Goal: Information Seeking & Learning: Learn about a topic

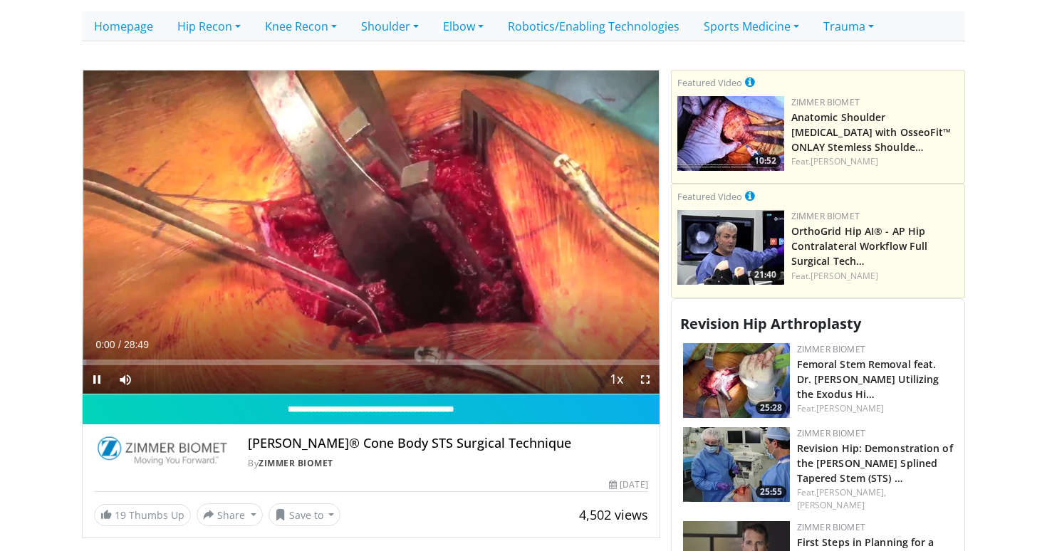
scroll to position [380, 0]
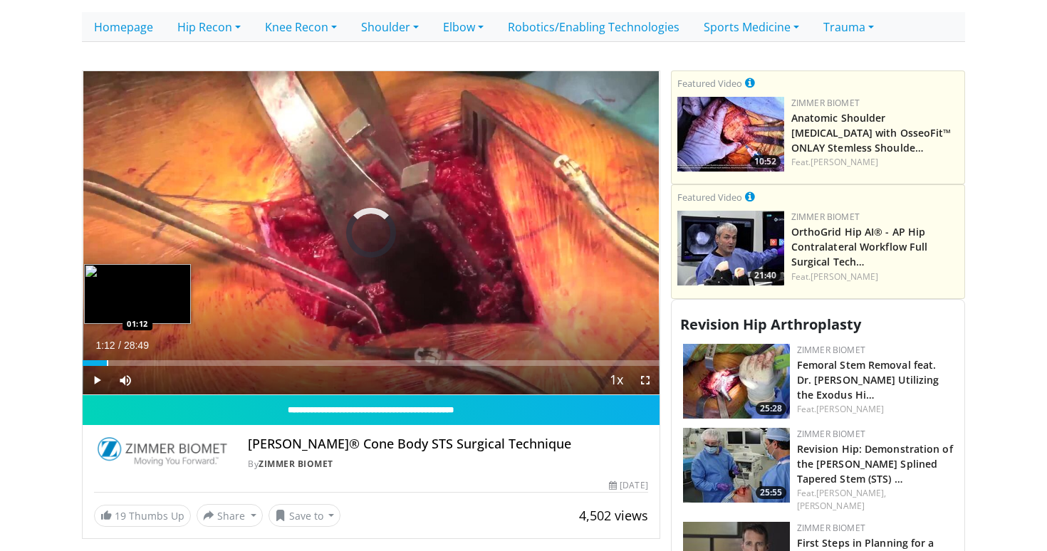
click at [107, 361] on div "Progress Bar" at bounding box center [107, 364] width 1 height 6
click at [138, 361] on div "Progress Bar" at bounding box center [138, 364] width 1 height 6
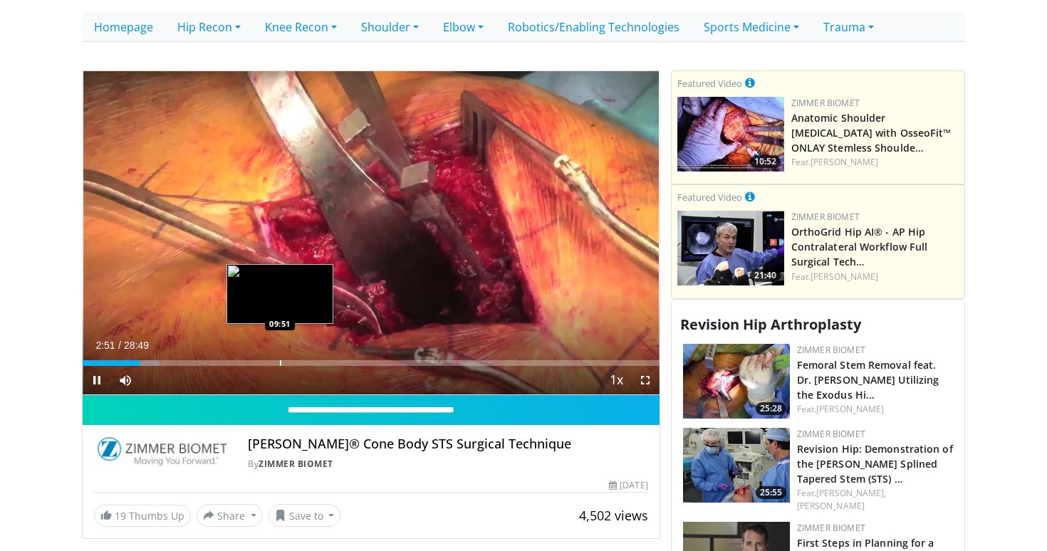
click at [280, 361] on div "Progress Bar" at bounding box center [280, 364] width 1 height 6
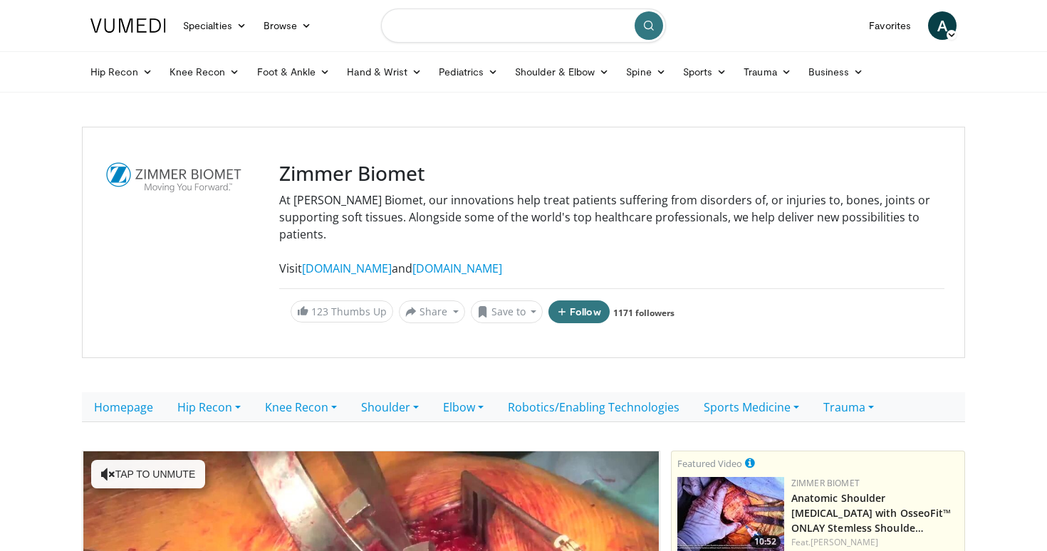
click at [477, 28] on input "Search topics, interventions" at bounding box center [523, 26] width 285 height 34
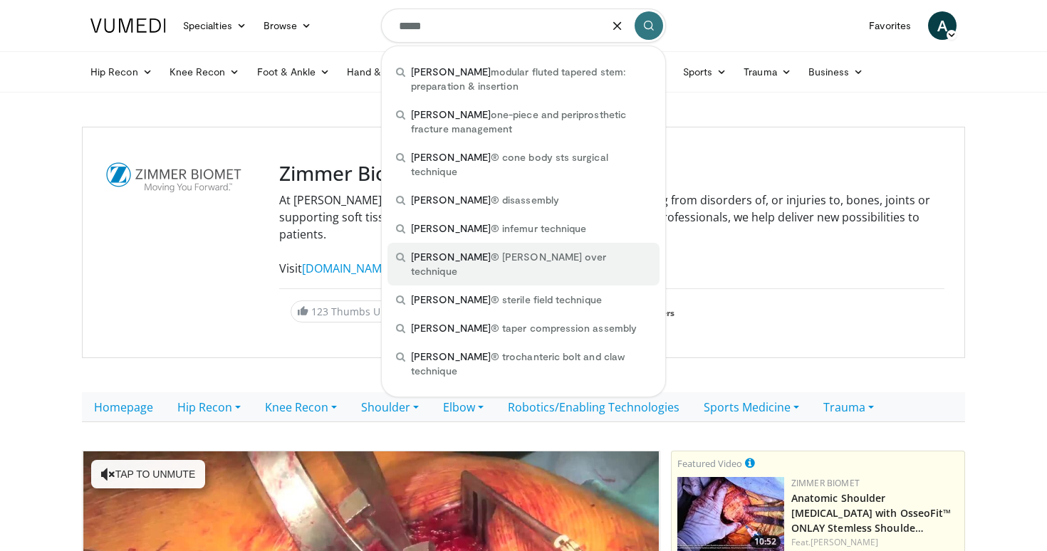
type input "*****"
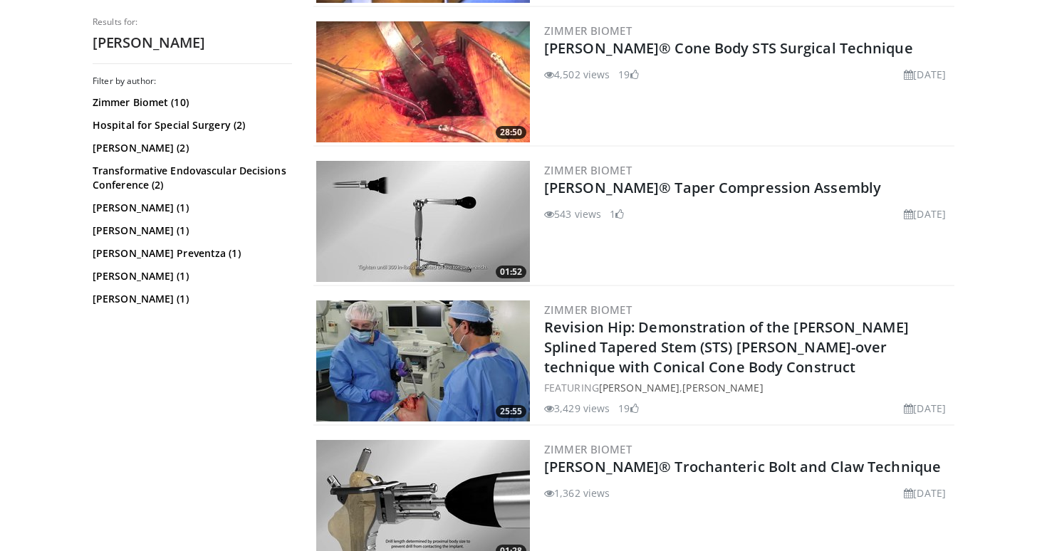
scroll to position [1259, 0]
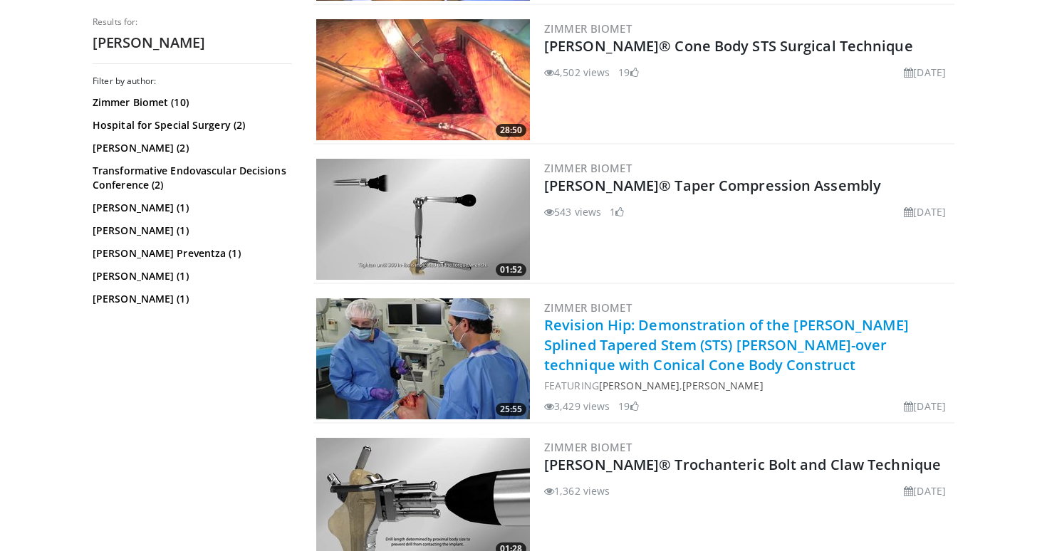
click at [580, 353] on link "Revision Hip: Demonstration of the [PERSON_NAME] Splined Tapered Stem (STS) [PE…" at bounding box center [726, 345] width 365 height 59
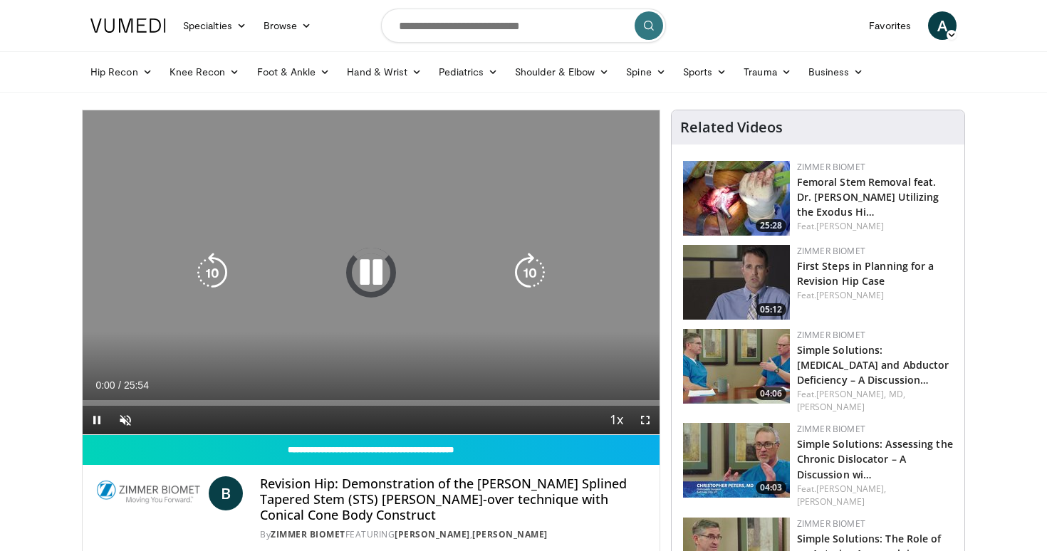
click at [388, 267] on icon "Video Player" at bounding box center [371, 273] width 40 height 40
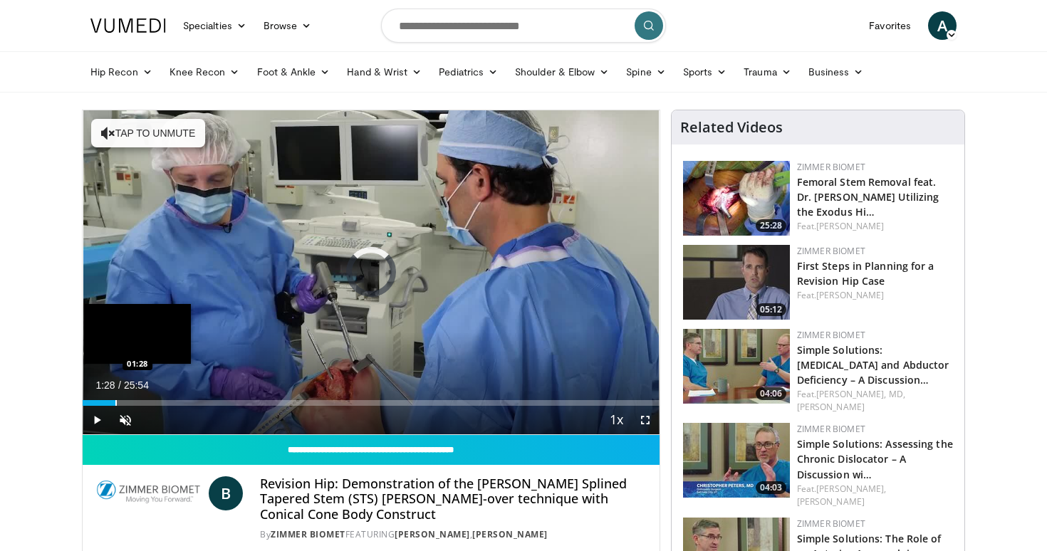
click at [115, 403] on div "Progress Bar" at bounding box center [115, 403] width 1 height 6
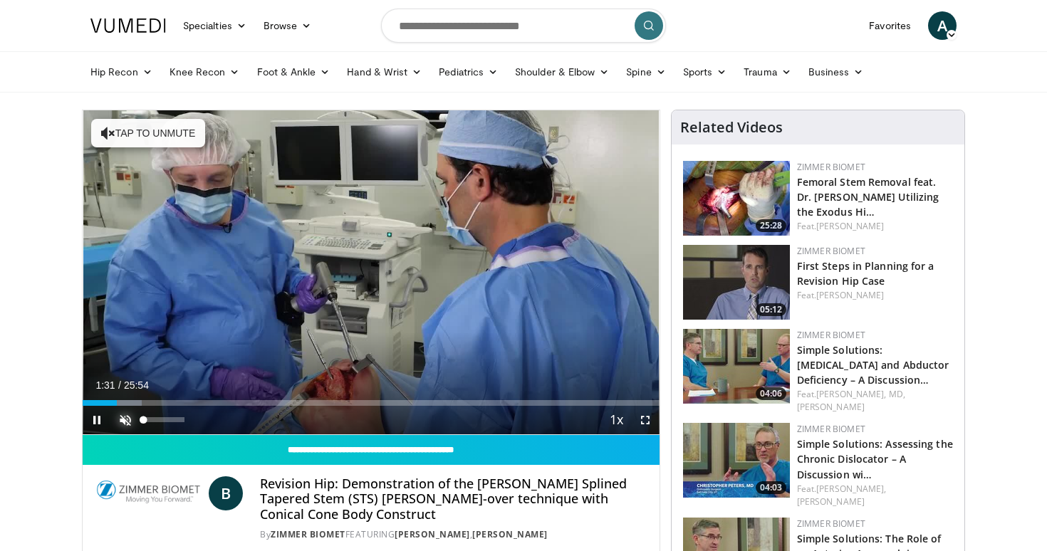
click at [119, 419] on span "Video Player" at bounding box center [125, 420] width 28 height 28
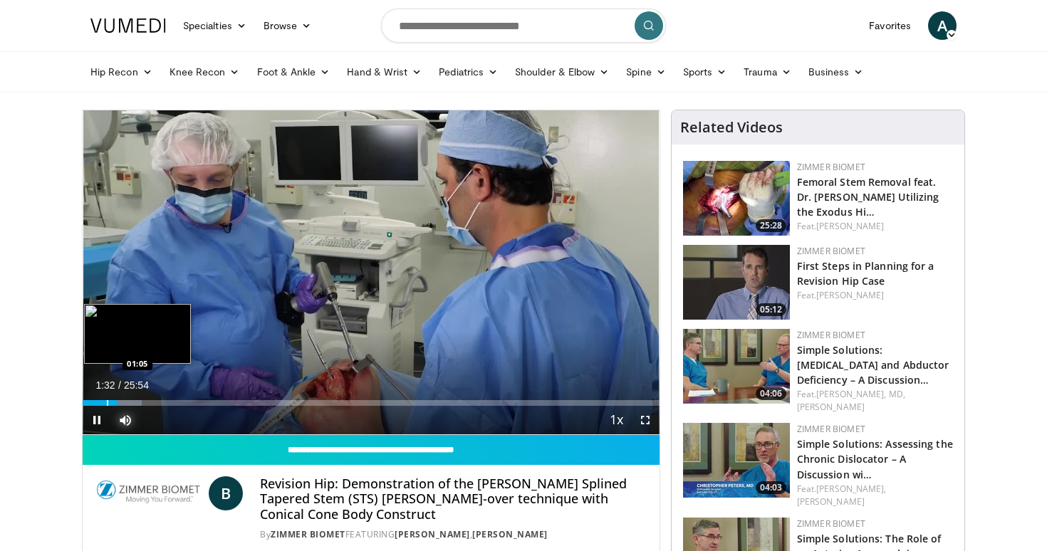
click at [107, 402] on div "Progress Bar" at bounding box center [107, 403] width 1 height 6
click at [123, 400] on div "Progress Bar" at bounding box center [123, 403] width 1 height 6
click at [135, 400] on div "Progress Bar" at bounding box center [135, 403] width 1 height 6
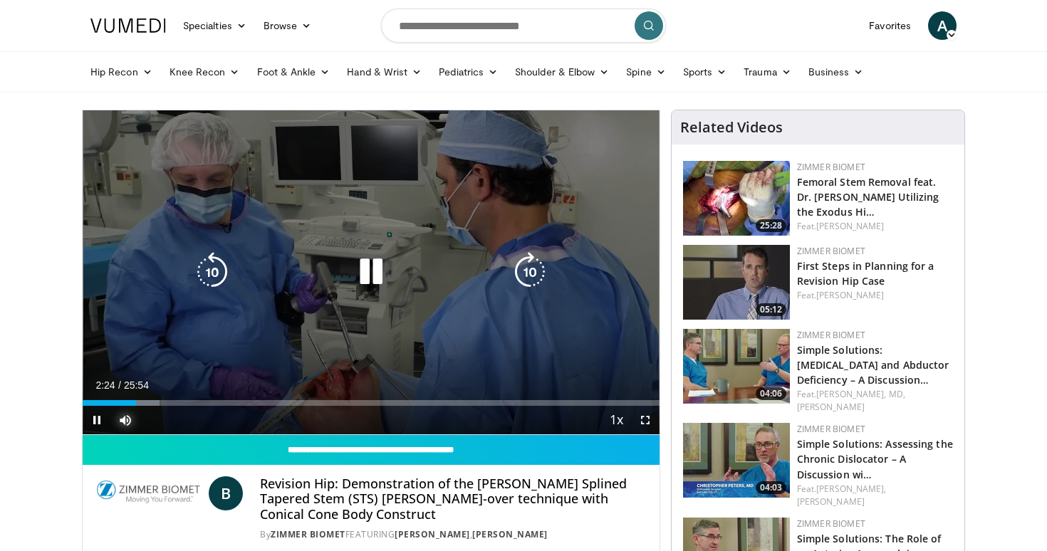
click at [0, 0] on div "Progress Bar" at bounding box center [0, 0] width 0 height 0
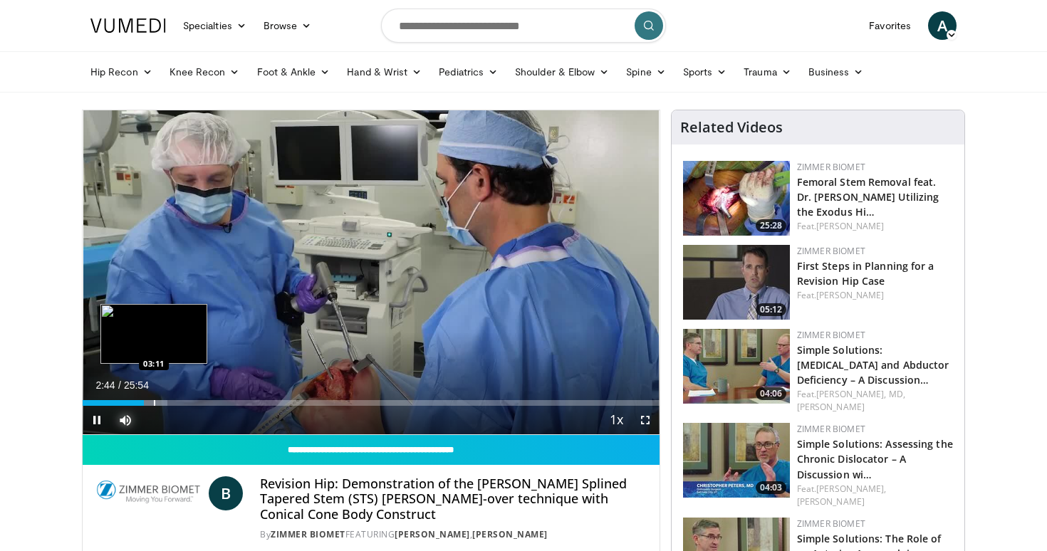
click at [154, 402] on div "Progress Bar" at bounding box center [154, 403] width 1 height 6
click at [172, 403] on div "Progress Bar" at bounding box center [172, 403] width 1 height 6
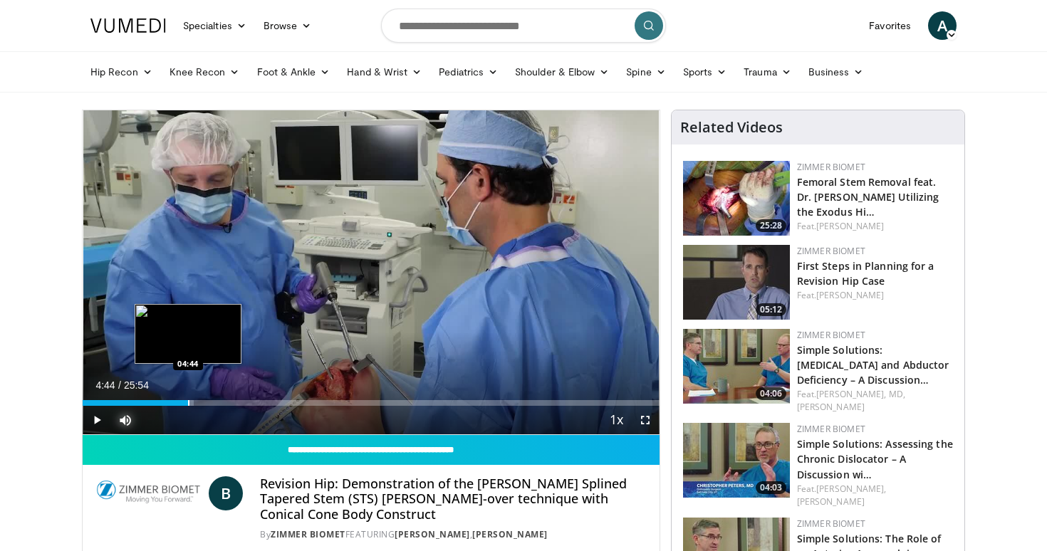
click at [188, 403] on div "Progress Bar" at bounding box center [188, 403] width 1 height 6
click at [197, 404] on div "Progress Bar" at bounding box center [197, 403] width 1 height 6
click at [208, 402] on div "Progress Bar" at bounding box center [208, 403] width 1 height 6
click at [218, 403] on div "Progress Bar" at bounding box center [218, 403] width 1 height 6
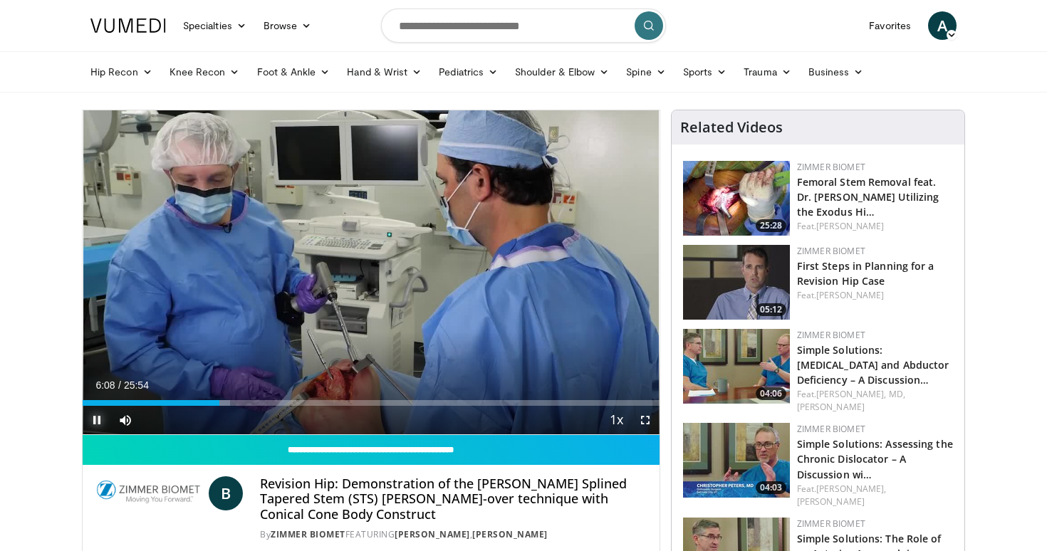
click at [92, 418] on span "Video Player" at bounding box center [97, 420] width 28 height 28
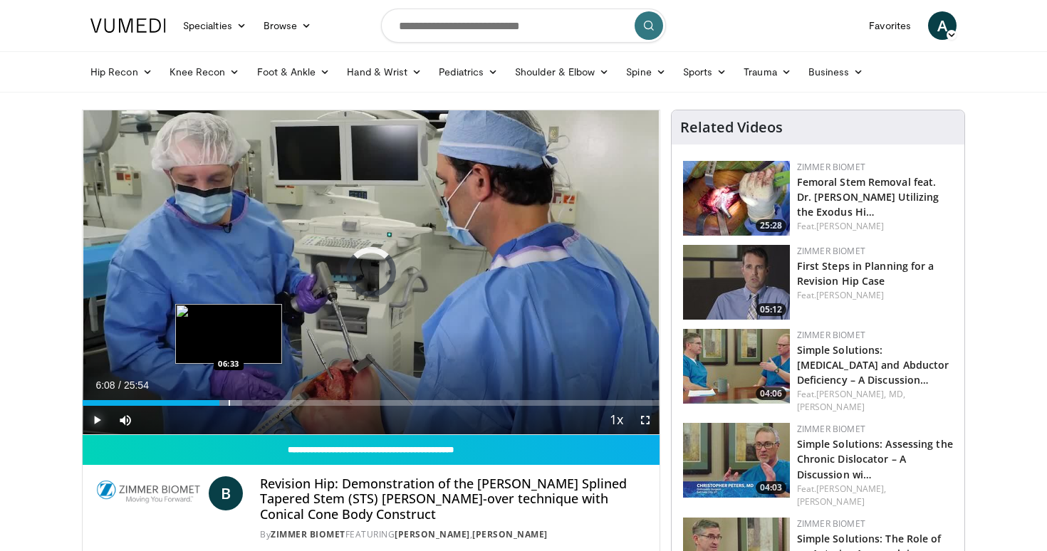
click at [229, 403] on div "Progress Bar" at bounding box center [229, 403] width 1 height 6
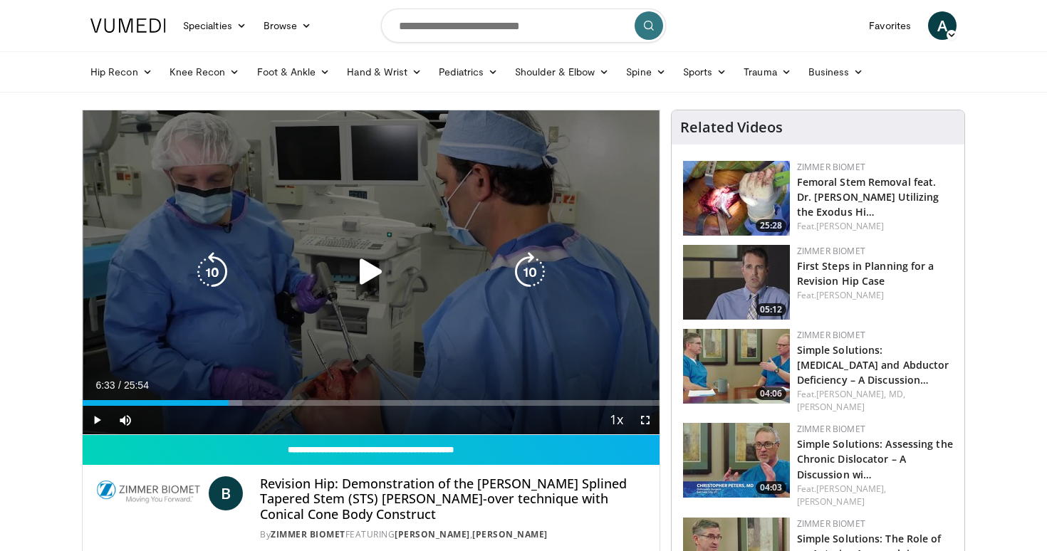
click at [175, 373] on div "10 seconds Tap to unmute" at bounding box center [371, 272] width 577 height 324
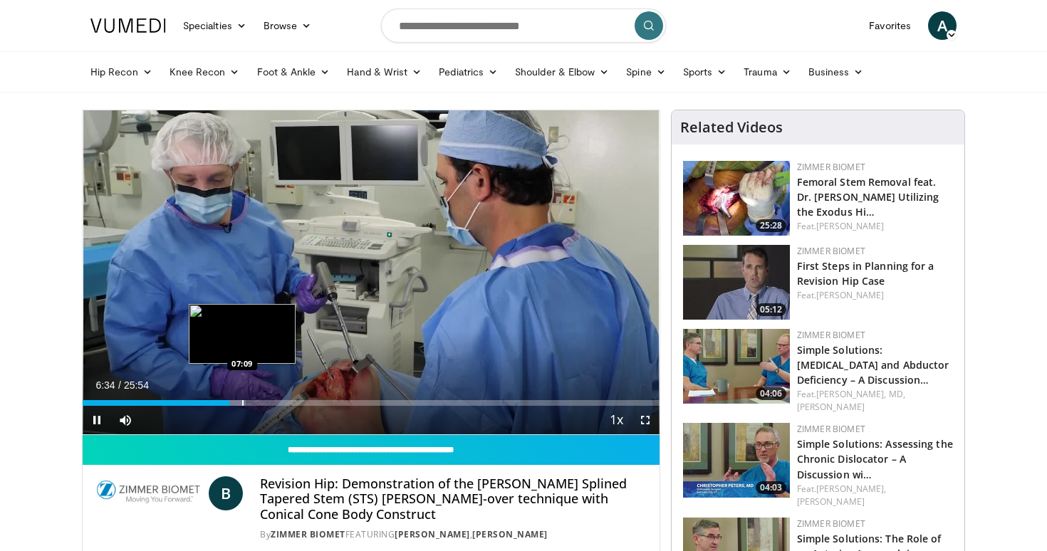
click at [242, 399] on div "Loaded : 28.33% 06:35 07:09" at bounding box center [371, 400] width 577 height 14
click at [261, 401] on div "Progress Bar" at bounding box center [261, 403] width 1 height 6
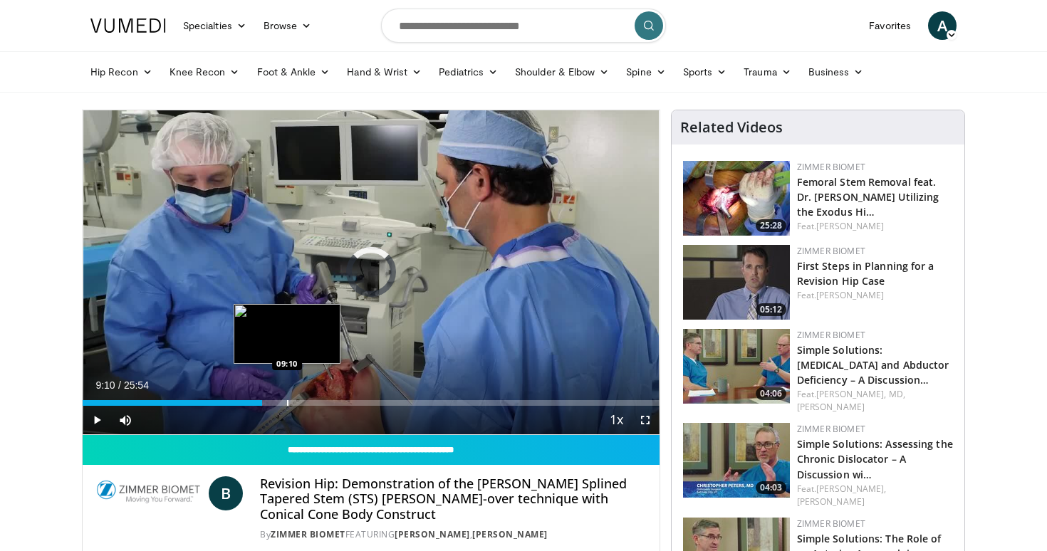
click at [287, 401] on div "Progress Bar" at bounding box center [287, 403] width 1 height 6
click at [313, 403] on div "Progress Bar" at bounding box center [313, 403] width 1 height 6
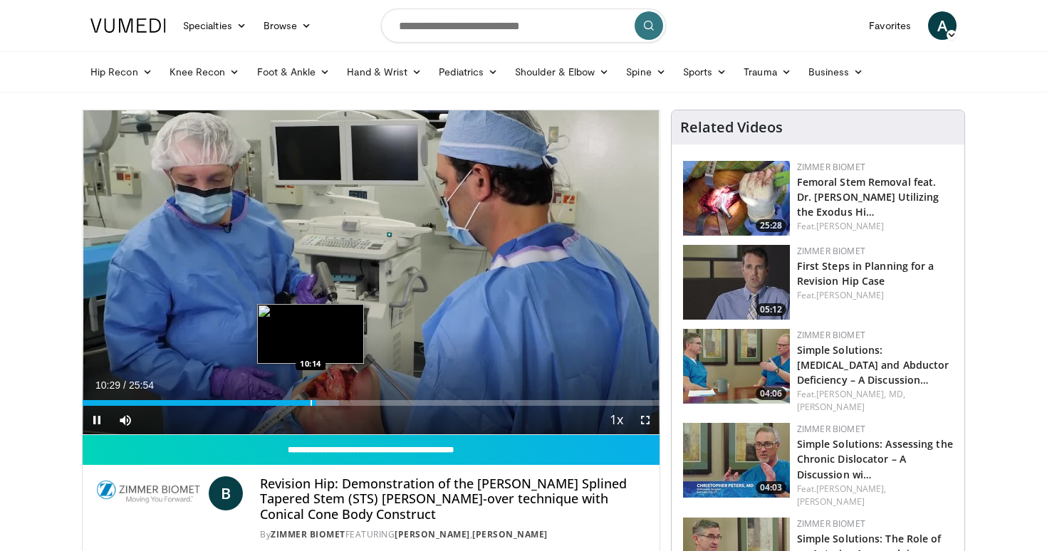
click at [311, 402] on div "Progress Bar" at bounding box center [311, 403] width 1 height 6
click at [337, 405] on div "Progress Bar" at bounding box center [334, 403] width 32 height 6
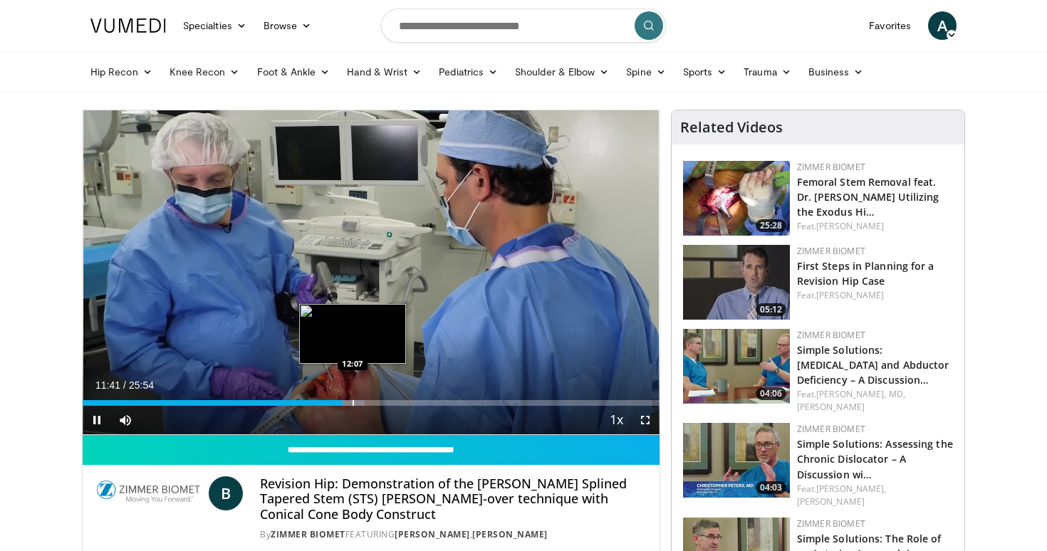
click at [353, 402] on div "Progress Bar" at bounding box center [353, 403] width 1 height 6
click at [350, 403] on div "Progress Bar" at bounding box center [350, 403] width 1 height 6
click at [361, 403] on div "Progress Bar" at bounding box center [361, 403] width 1 height 6
click at [370, 400] on div "Progress Bar" at bounding box center [370, 403] width 1 height 6
click at [382, 402] on div "Progress Bar" at bounding box center [382, 403] width 1 height 6
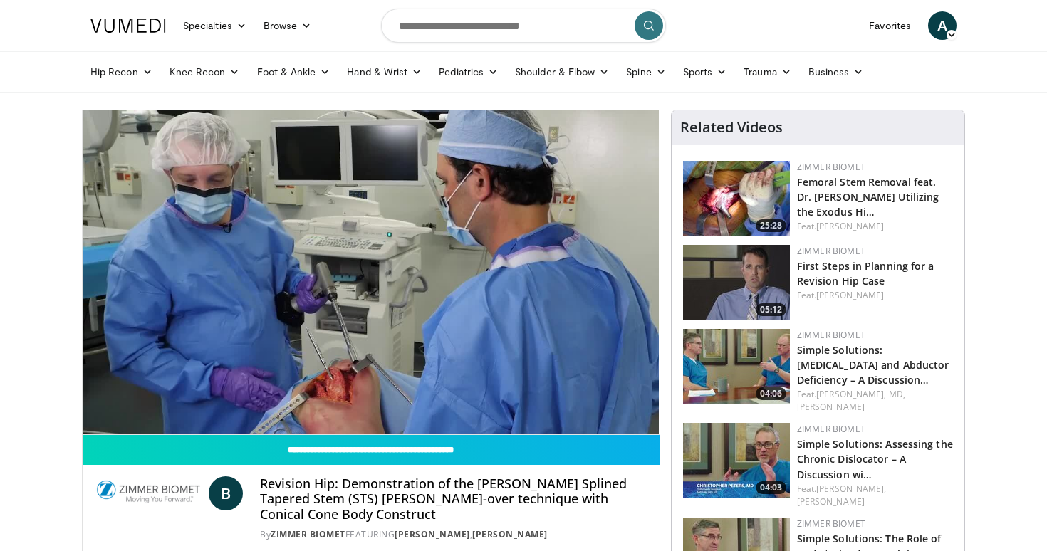
click at [393, 402] on div "10 seconds Tap to unmute" at bounding box center [371, 272] width 577 height 324
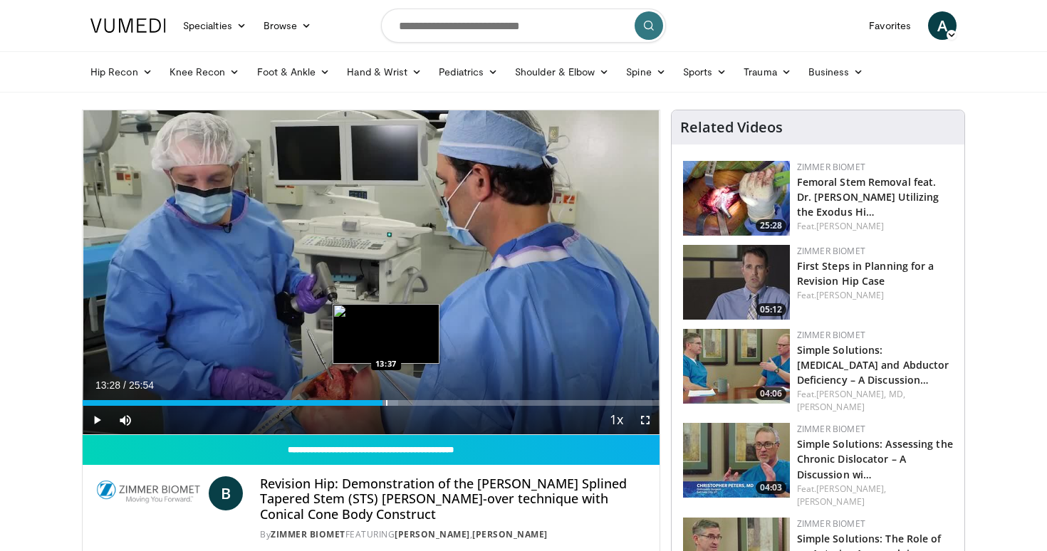
click at [386, 403] on div "Progress Bar" at bounding box center [386, 403] width 1 height 6
click at [396, 405] on div "Progress Bar" at bounding box center [396, 403] width 1 height 6
click at [405, 405] on div "Progress Bar" at bounding box center [405, 403] width 1 height 6
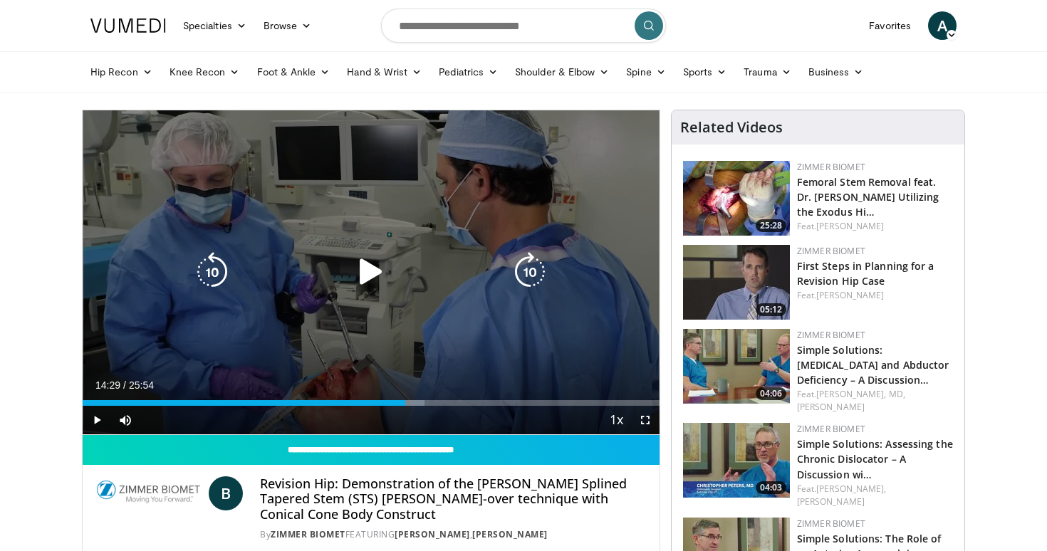
click at [405, 346] on div "10 seconds Tap to unmute" at bounding box center [371, 272] width 577 height 324
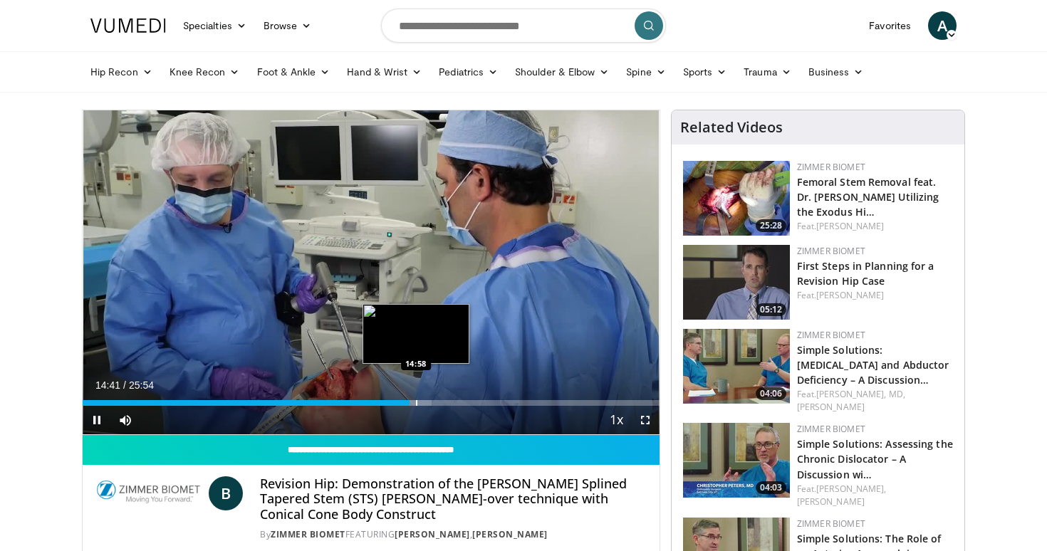
click at [416, 401] on div "Progress Bar" at bounding box center [416, 403] width 1 height 6
click at [405, 404] on div "Progress Bar" at bounding box center [405, 403] width 1 height 6
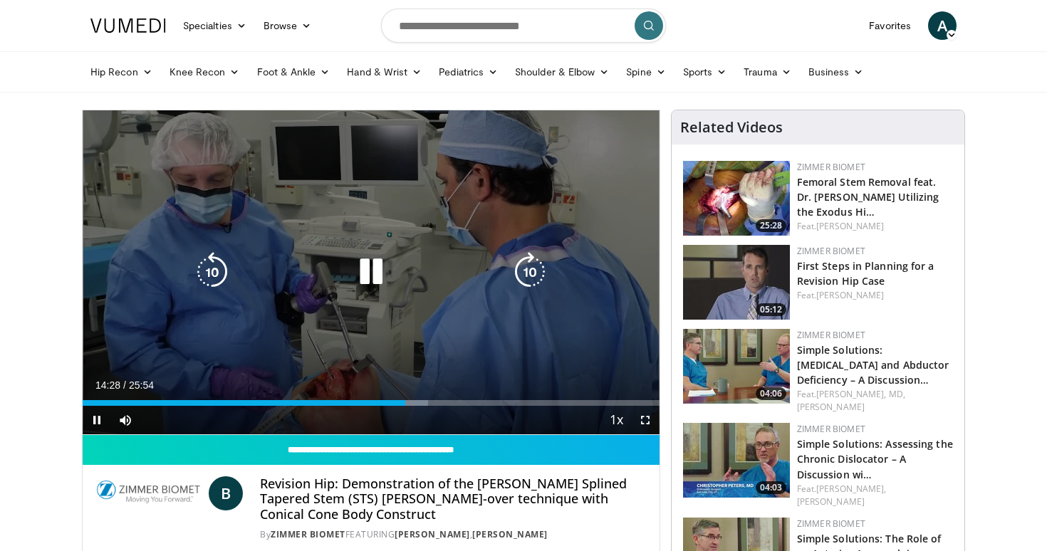
click at [380, 283] on icon "Video Player" at bounding box center [371, 272] width 40 height 40
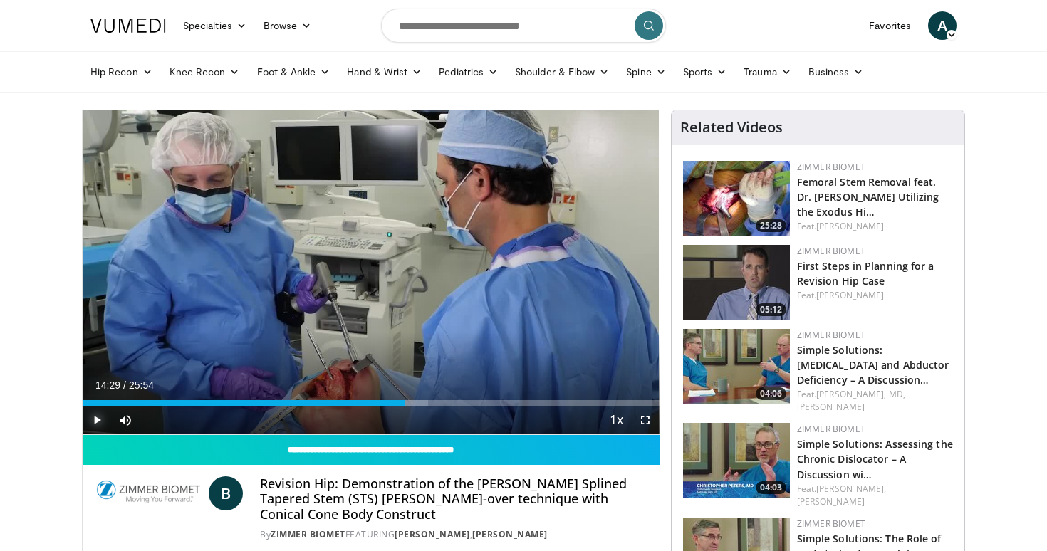
click at [94, 419] on span "Video Player" at bounding box center [97, 420] width 28 height 28
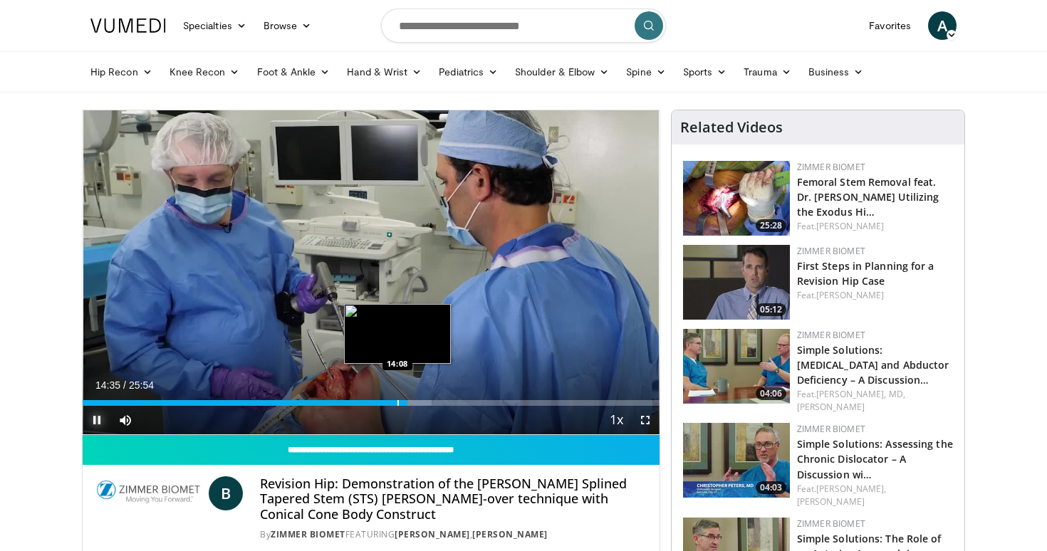
click at [398, 400] on div "Progress Bar" at bounding box center [398, 403] width 1 height 6
click at [410, 404] on div "Progress Bar" at bounding box center [410, 403] width 1 height 6
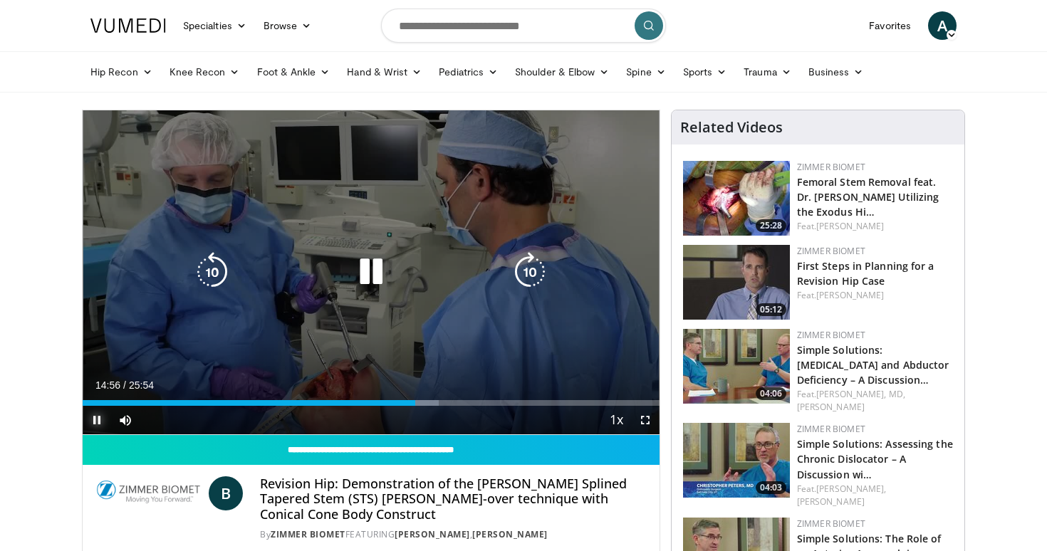
click at [0, 0] on div "Progress Bar" at bounding box center [0, 0] width 0 height 0
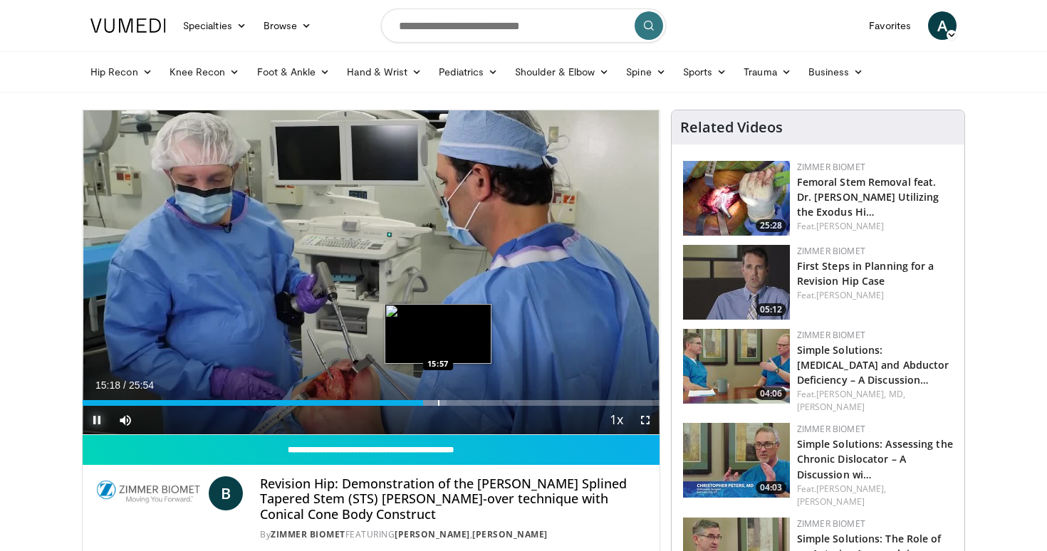
click at [438, 404] on div "Progress Bar" at bounding box center [438, 403] width 1 height 6
click at [443, 403] on div "Progress Bar" at bounding box center [443, 403] width 1 height 6
click at [451, 403] on div "Progress Bar" at bounding box center [450, 403] width 1 height 6
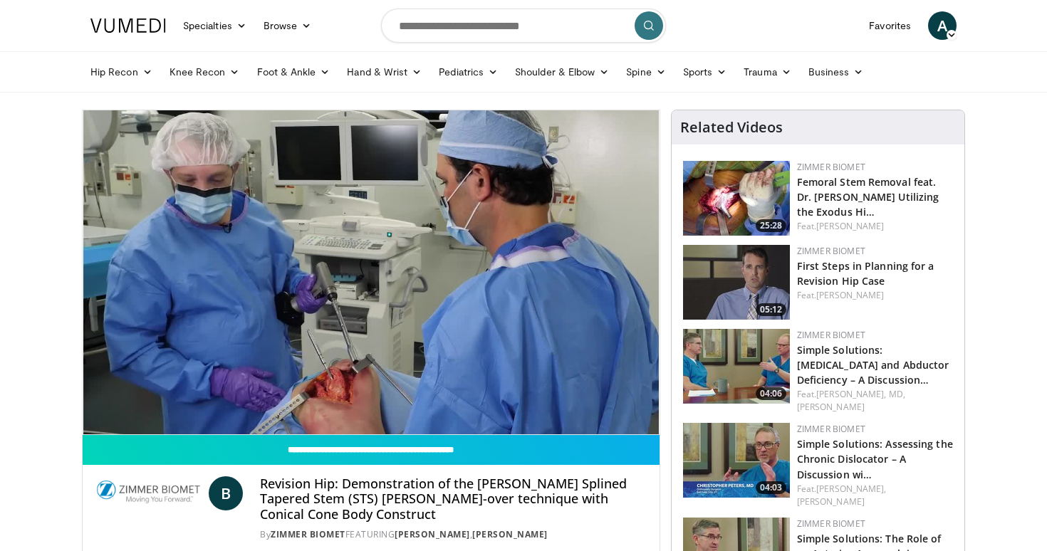
click at [460, 403] on div "10 seconds Tap to unmute" at bounding box center [371, 272] width 577 height 324
